Goal: Navigation & Orientation: Find specific page/section

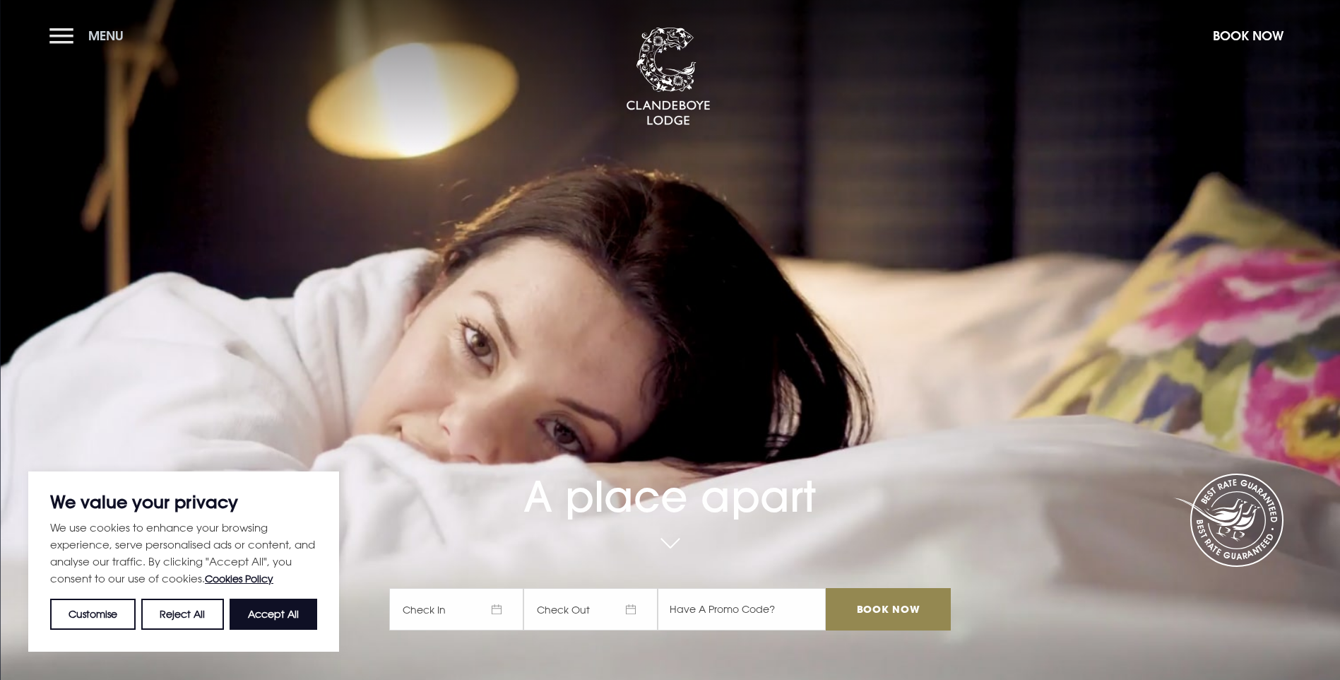
click at [93, 21] on button "Menu" at bounding box center [89, 35] width 81 height 30
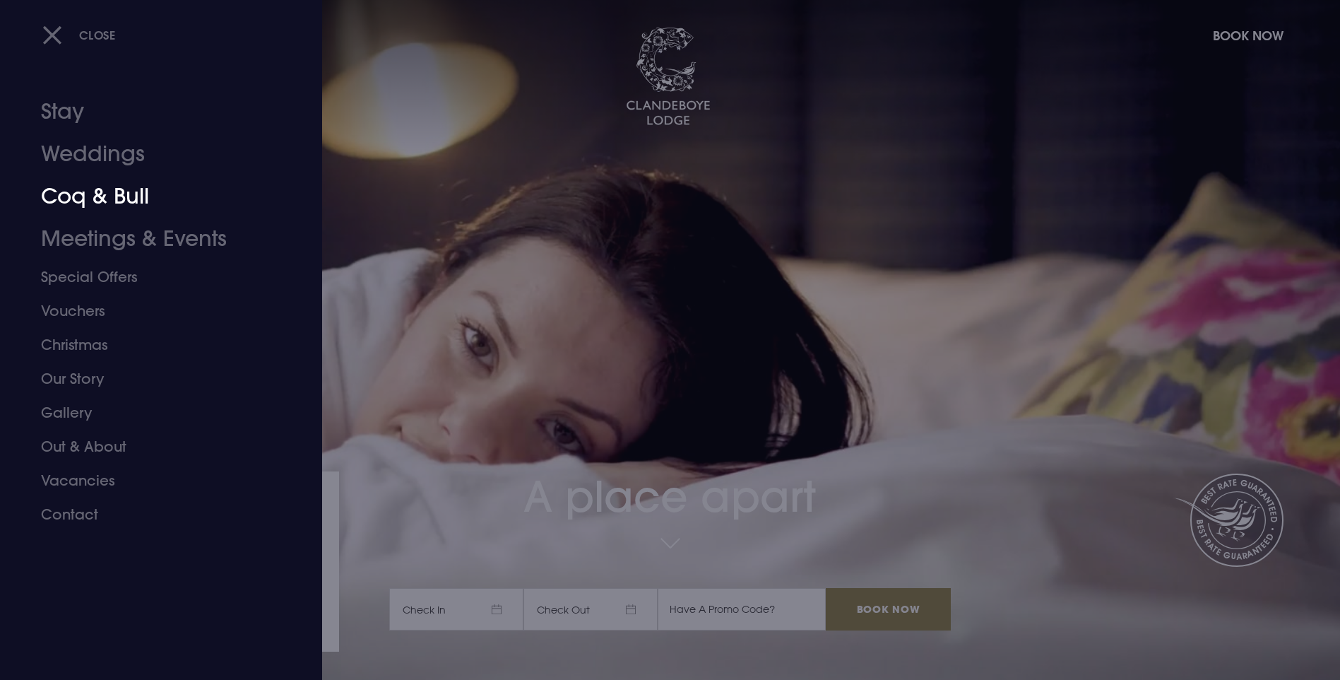
click at [114, 198] on link "Coq & Bull" at bounding box center [152, 196] width 223 height 42
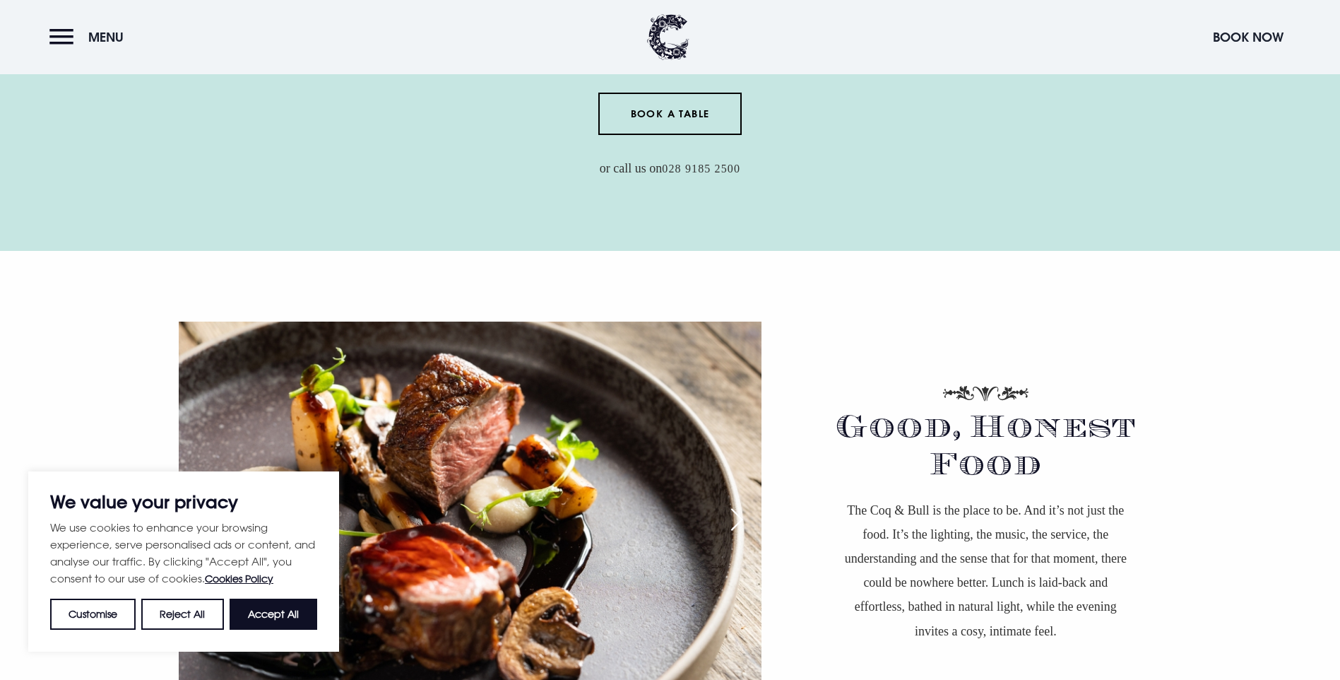
scroll to position [989, 0]
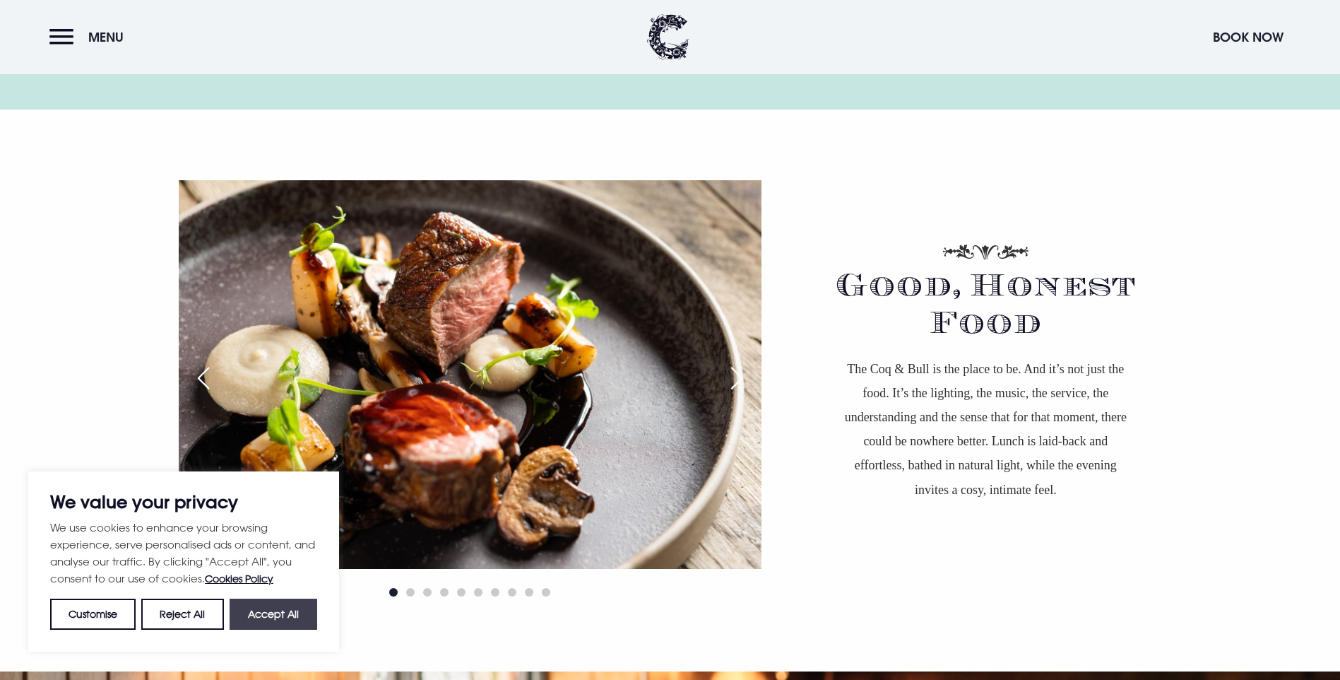
click at [299, 605] on button "Accept All" at bounding box center [274, 613] width 88 height 31
checkbox input "true"
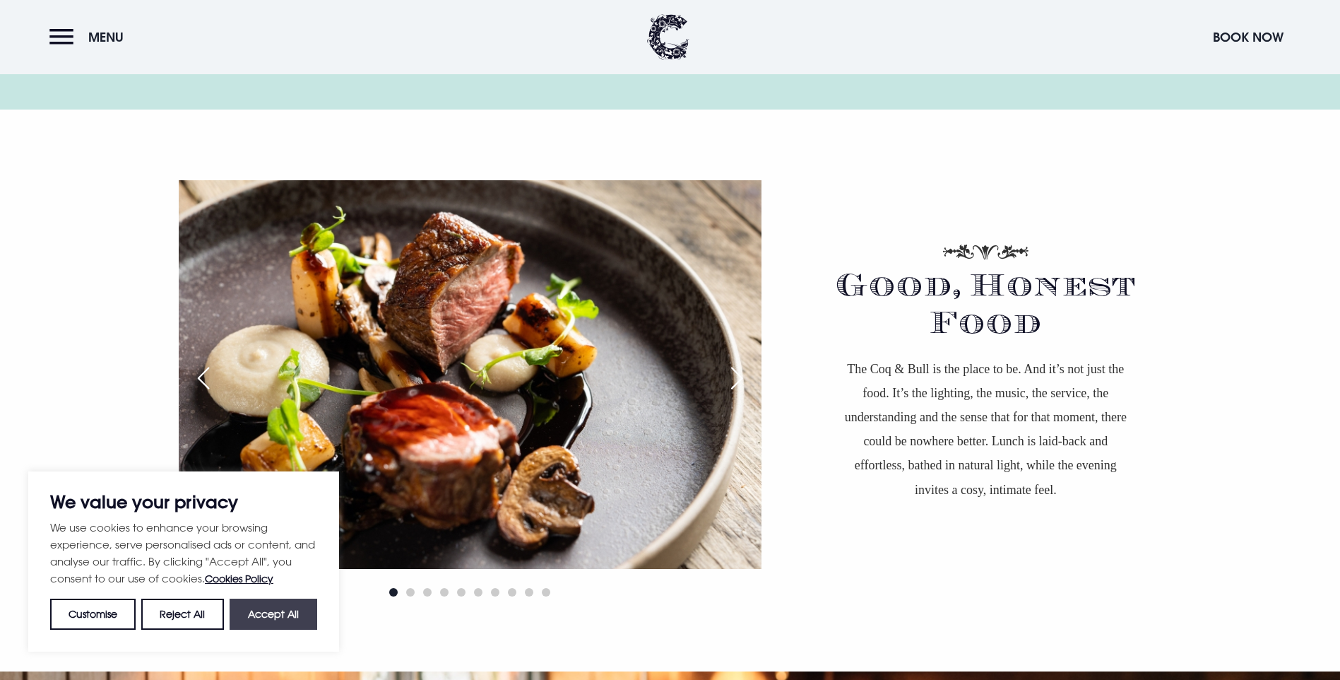
checkbox input "true"
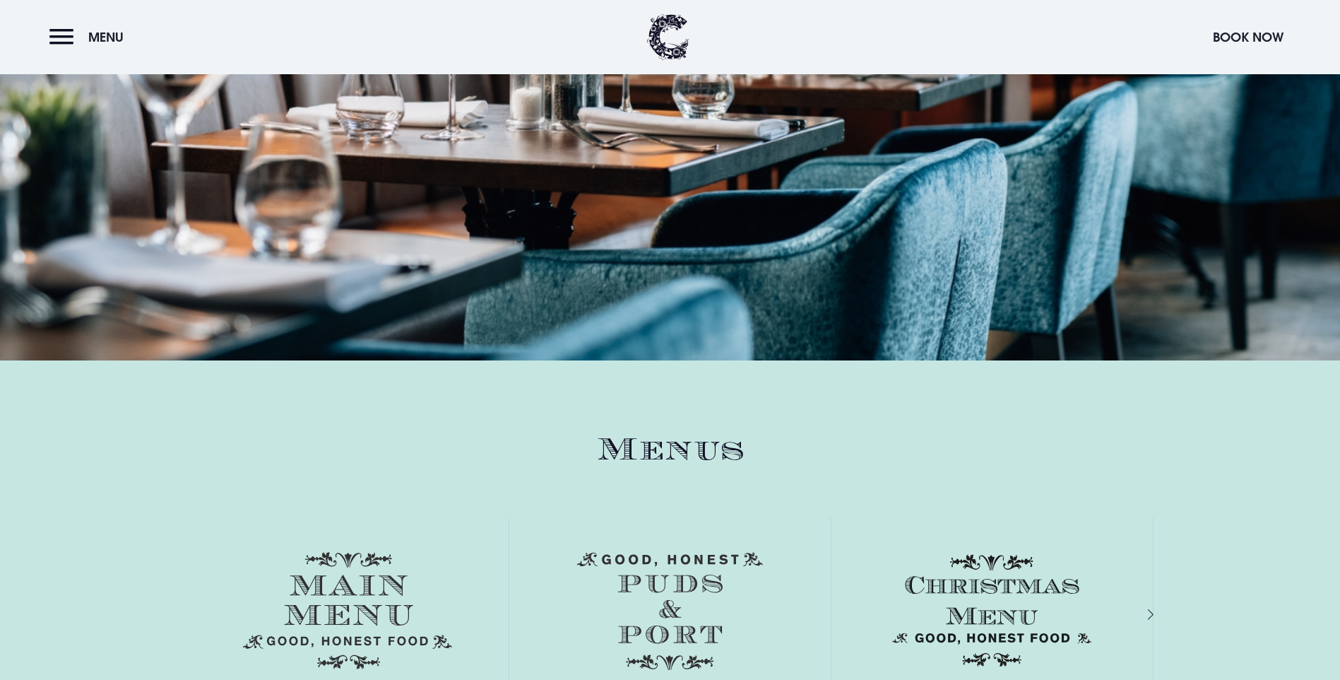
scroll to position [2119, 0]
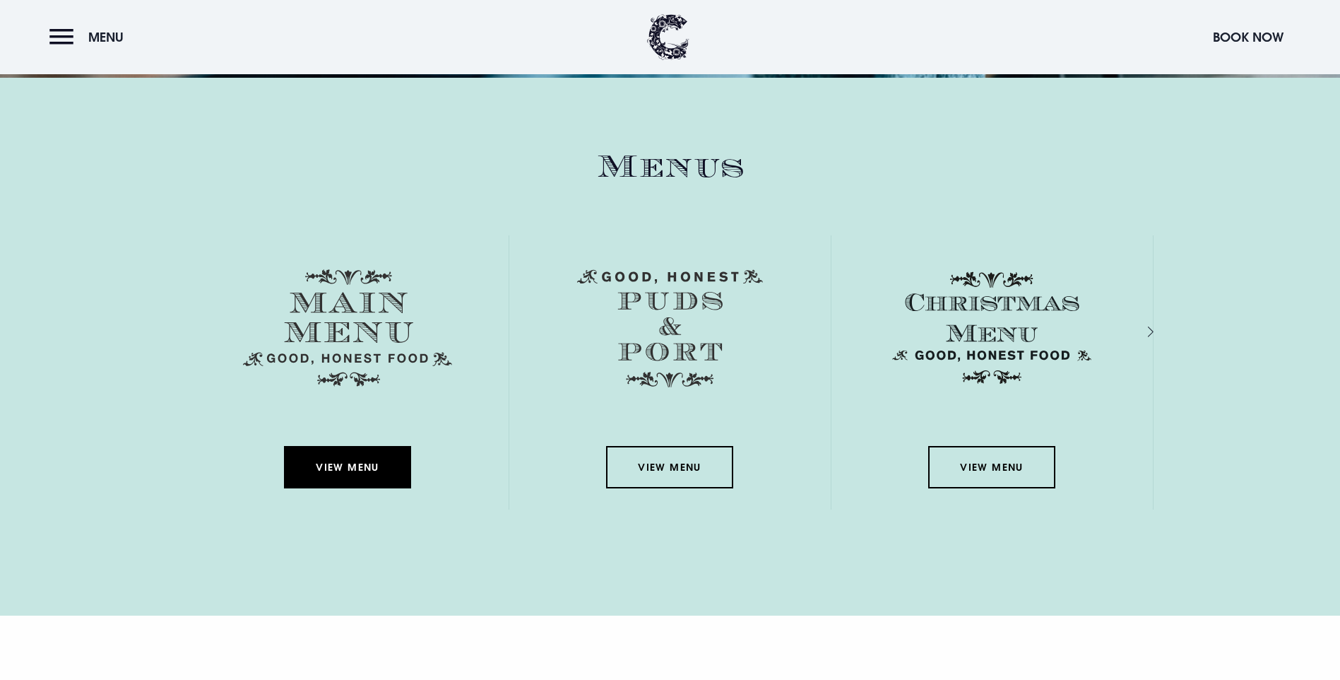
click at [363, 446] on link "View Menu" at bounding box center [347, 467] width 127 height 42
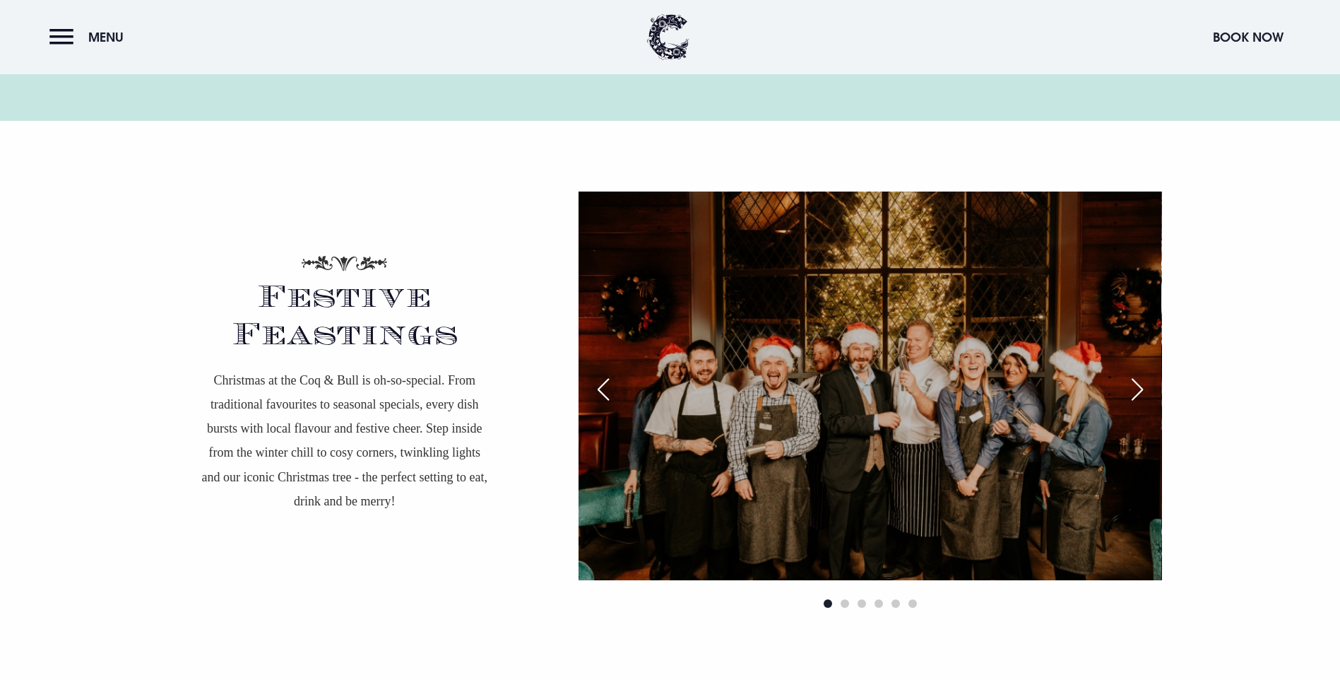
scroll to position [2331, 0]
